Goal: Contribute content: Add original content to the website for others to see

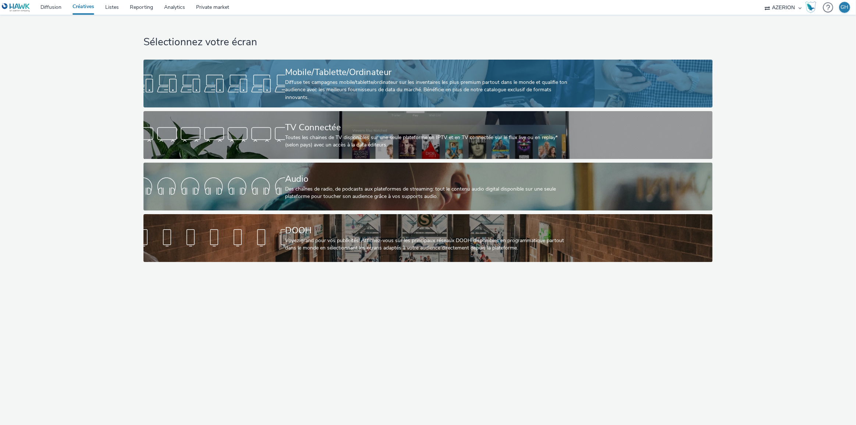
click at [198, 82] on div at bounding box center [214, 84] width 142 height 24
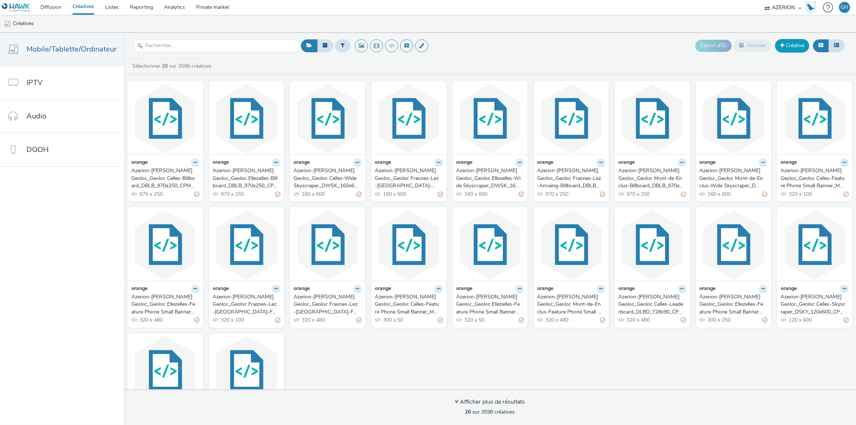
click at [787, 43] on link "Créative" at bounding box center [792, 45] width 34 height 13
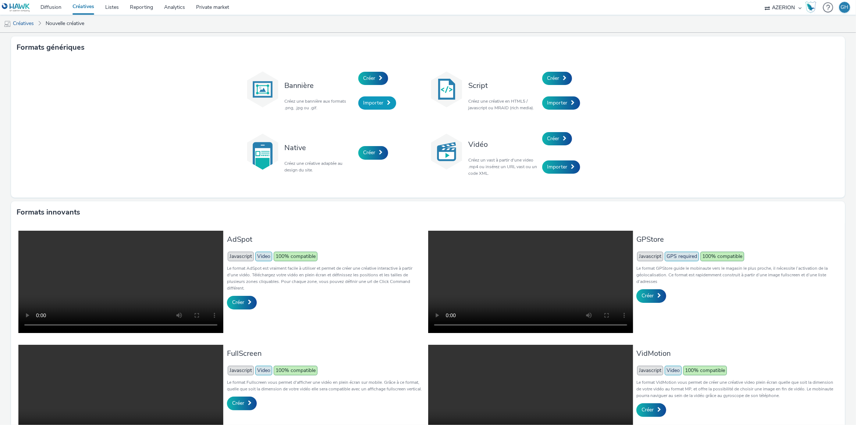
click at [378, 100] on span "Importer" at bounding box center [374, 102] width 20 height 7
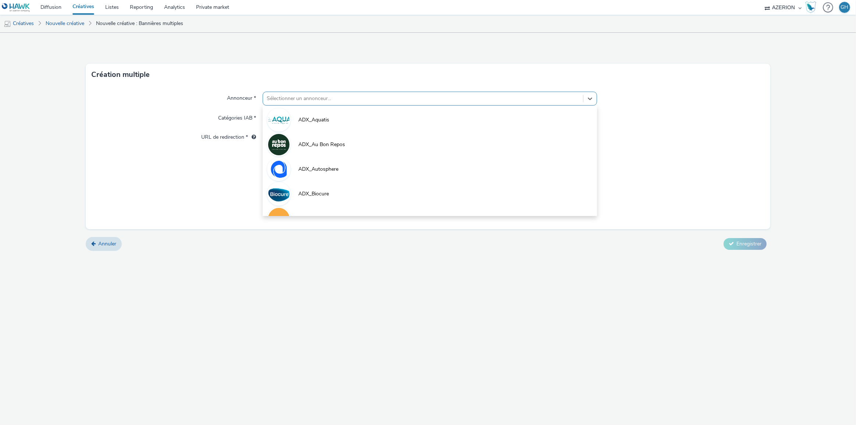
click at [295, 99] on div at bounding box center [423, 98] width 313 height 9
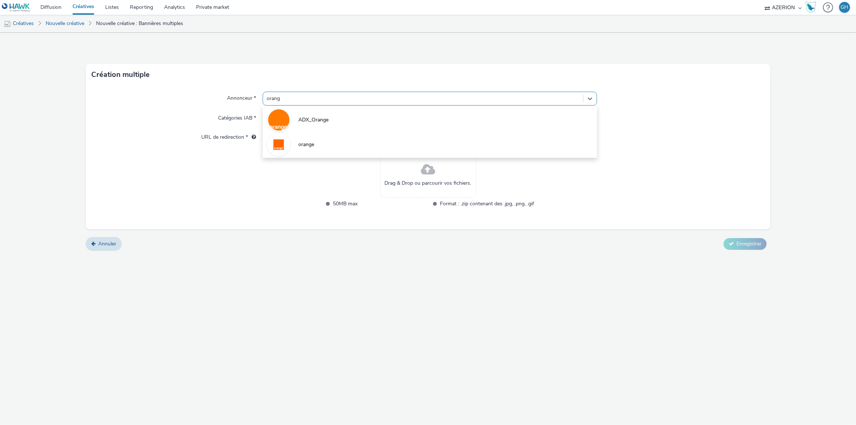
type input "orange"
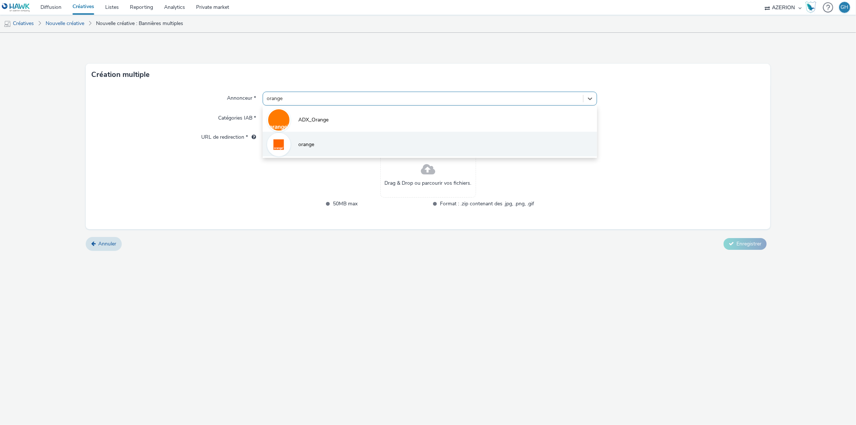
click at [322, 143] on li "orange" at bounding box center [430, 144] width 335 height 25
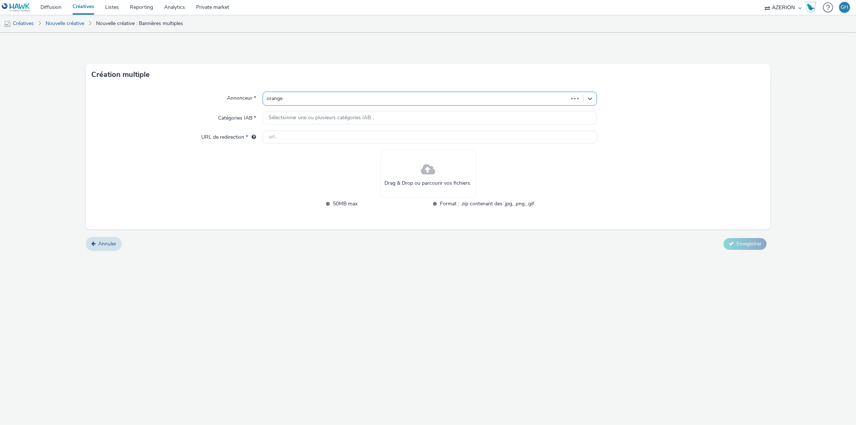
type input "[URL][DOMAIN_NAME]"
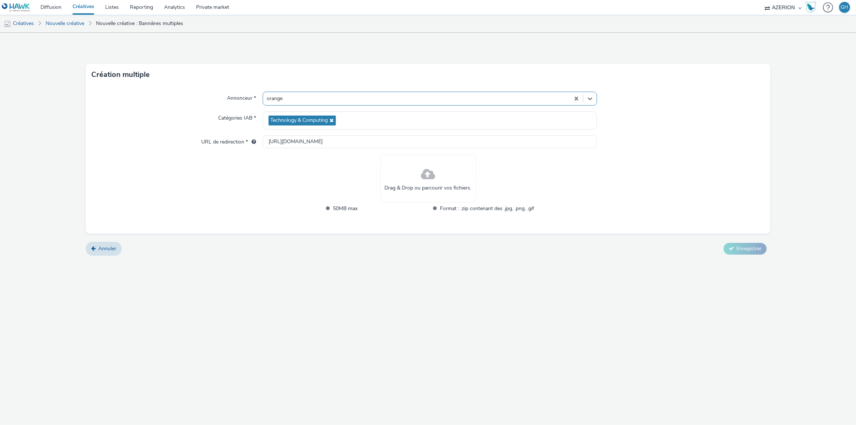
click at [440, 193] on div "Drag & Drop ou parcourir vos fichiers." at bounding box center [428, 179] width 96 height 48
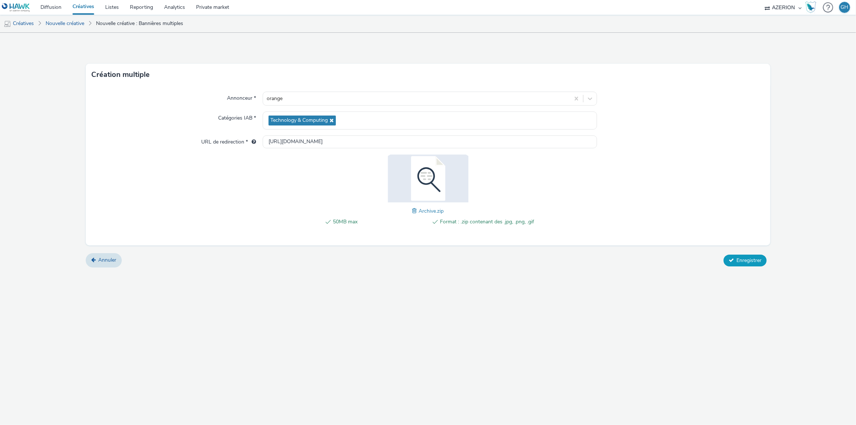
click at [741, 258] on span "Enregistrer" at bounding box center [749, 260] width 25 height 7
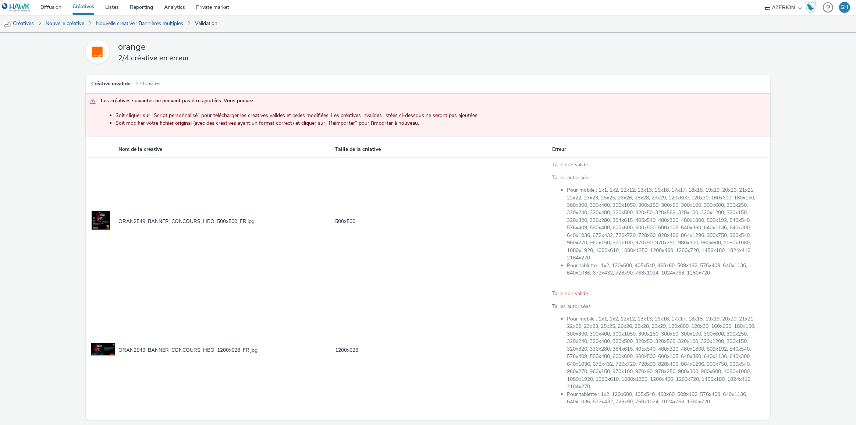
scroll to position [25, 0]
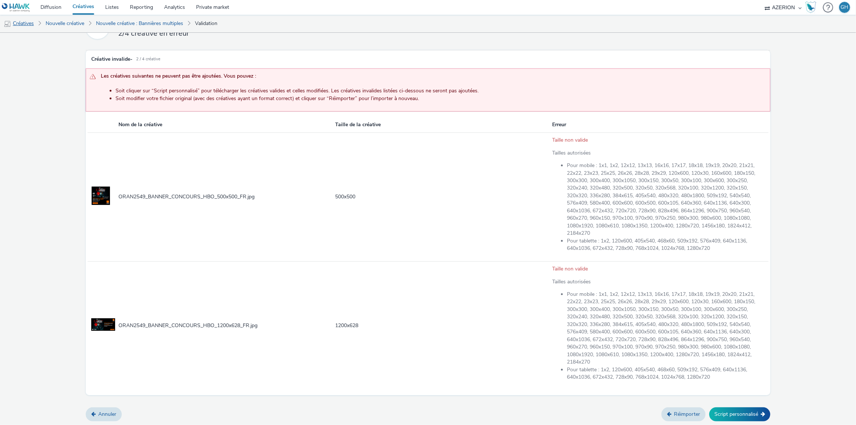
click at [26, 24] on link "Créatives" at bounding box center [19, 24] width 38 height 18
